Goal: Task Accomplishment & Management: Manage account settings

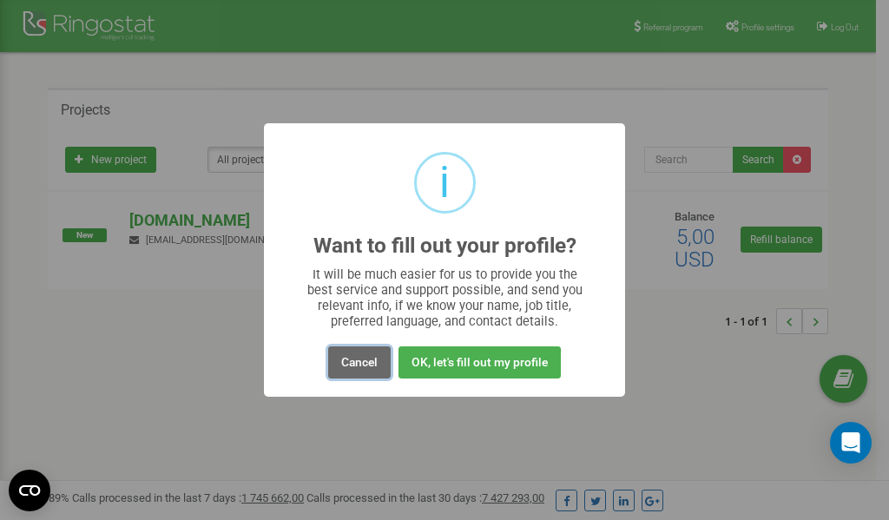
click at [358, 362] on button "Cancel" at bounding box center [359, 362] width 62 height 32
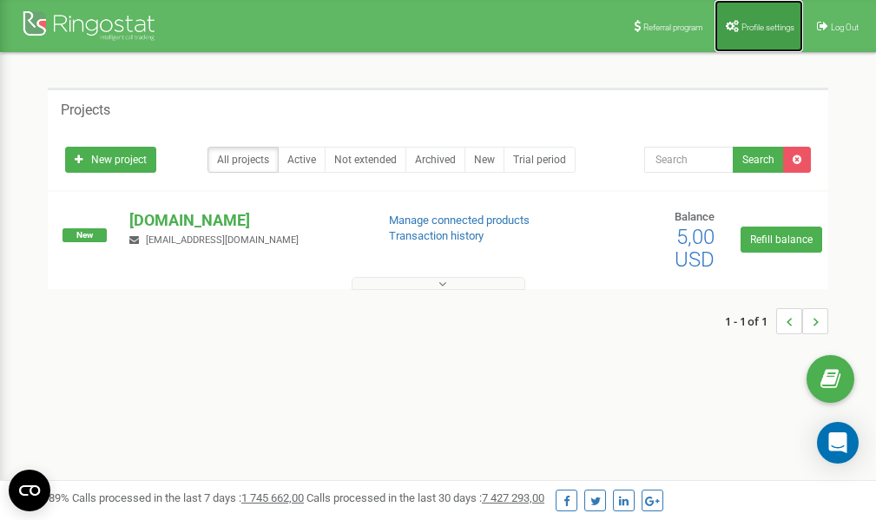
click at [751, 23] on span "Profile settings" at bounding box center [767, 28] width 53 height 10
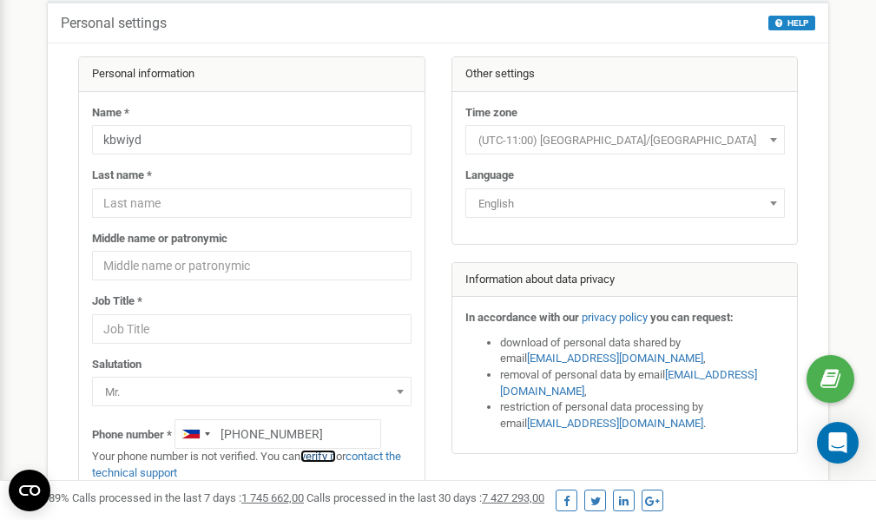
click at [325, 457] on link "verify it" at bounding box center [318, 455] width 36 height 13
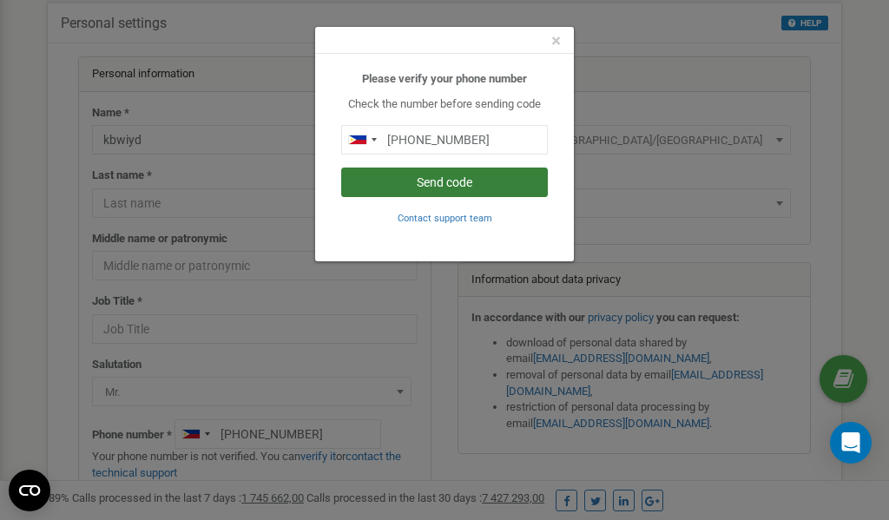
click at [464, 185] on button "Send code" at bounding box center [444, 182] width 207 height 30
